Goal: Use online tool/utility: Utilize a website feature to perform a specific function

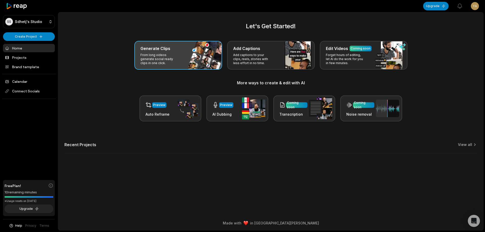
click at [187, 58] on div "Generate Clips From long videos generate social ready clips in one click." at bounding box center [178, 55] width 88 height 29
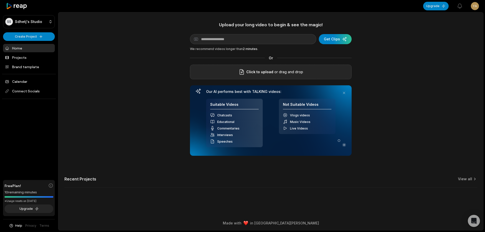
click at [225, 77] on div "Click to upload or drag and drop" at bounding box center [271, 72] width 162 height 15
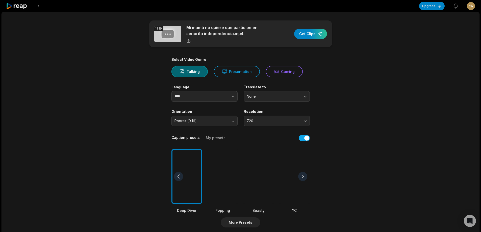
click at [257, 172] on div at bounding box center [258, 176] width 31 height 55
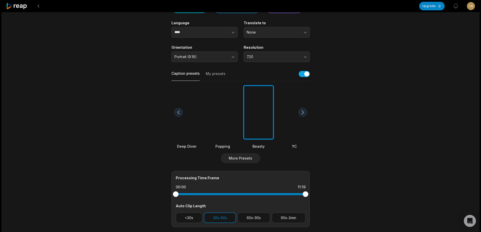
scroll to position [76, 0]
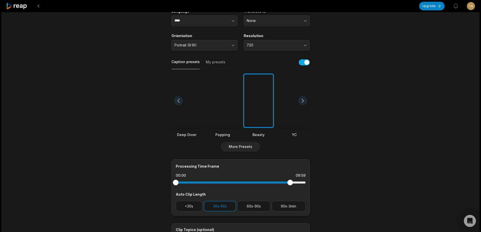
drag, startPoint x: 306, startPoint y: 182, endPoint x: 290, endPoint y: 185, distance: 16.4
click at [290, 185] on div at bounding box center [290, 183] width 6 height 6
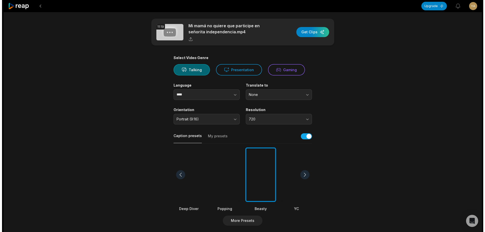
scroll to position [0, 0]
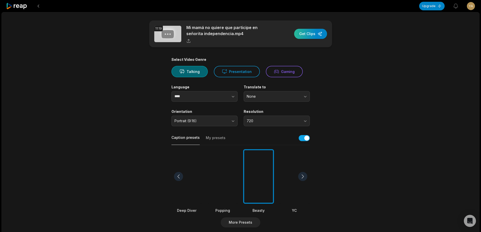
click at [312, 32] on div "button" at bounding box center [310, 34] width 33 height 10
